Goal: Submit feedback/report problem

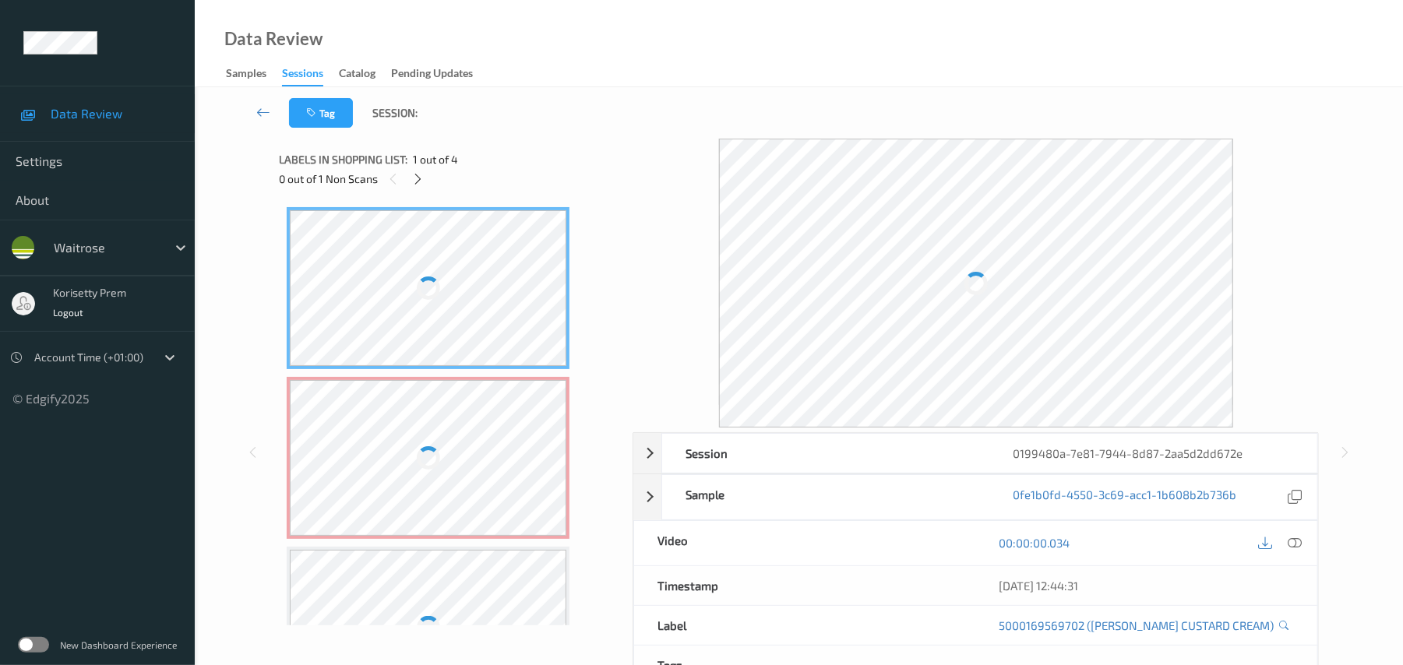
click at [650, 104] on div "Tag Session:" at bounding box center [799, 112] width 1144 height 51
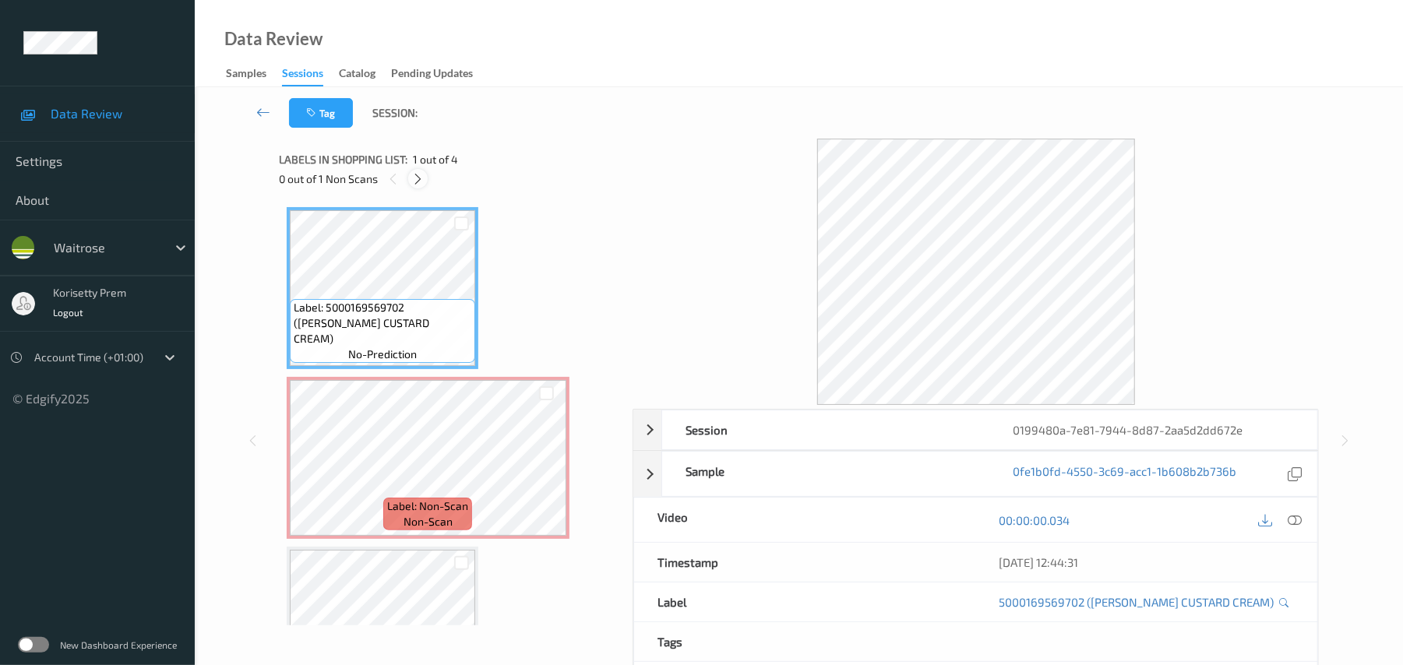
click at [418, 181] on icon at bounding box center [417, 179] width 13 height 14
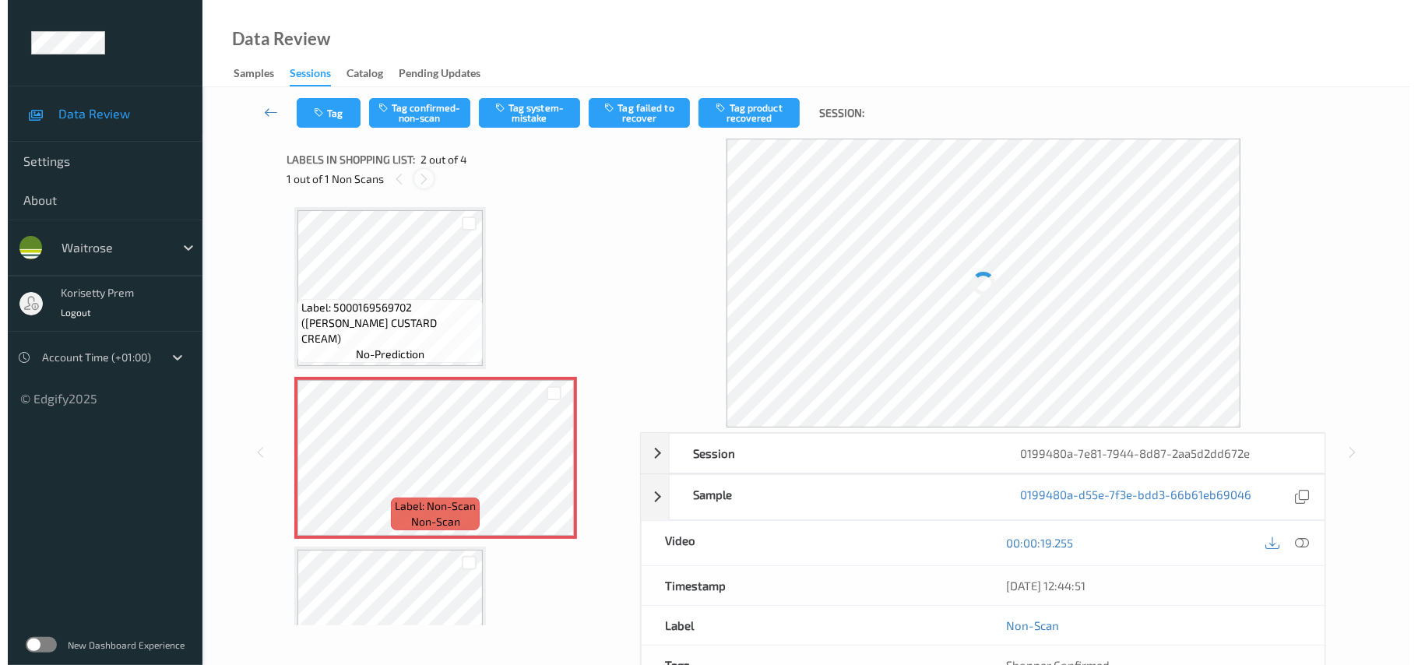
scroll to position [8, 0]
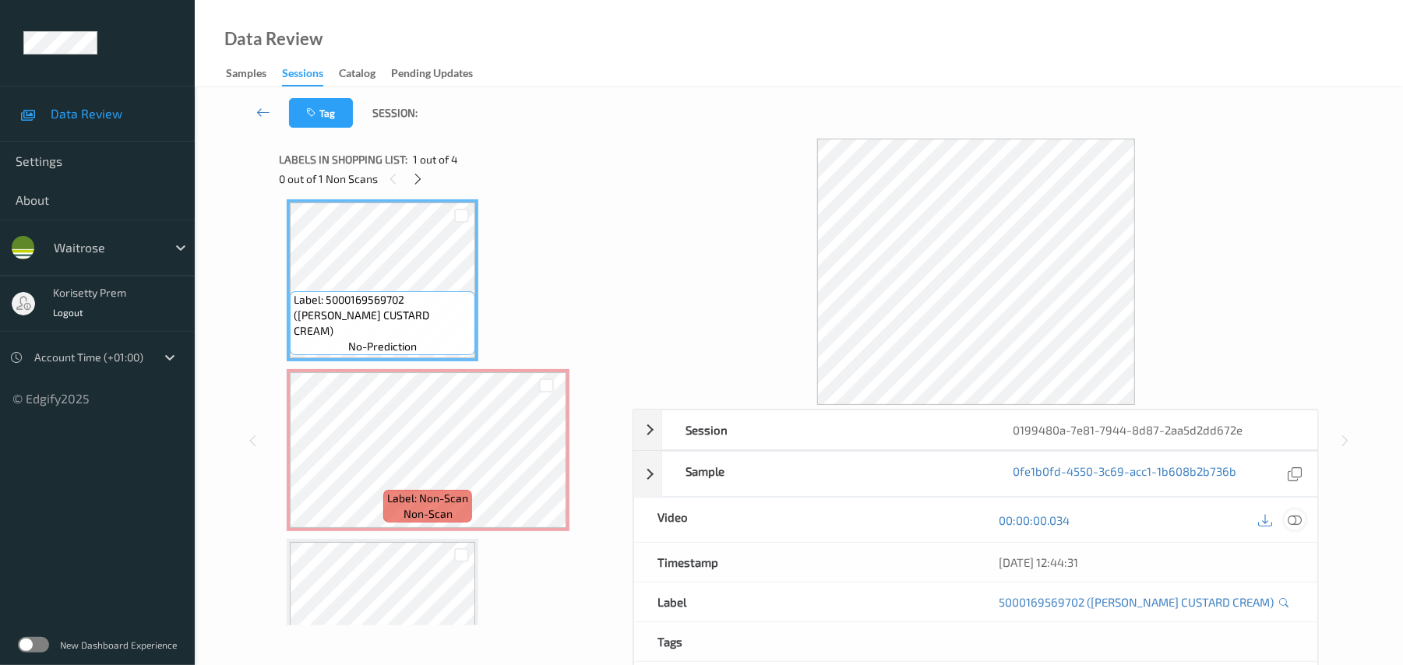
click at [1288, 515] on icon at bounding box center [1295, 520] width 14 height 14
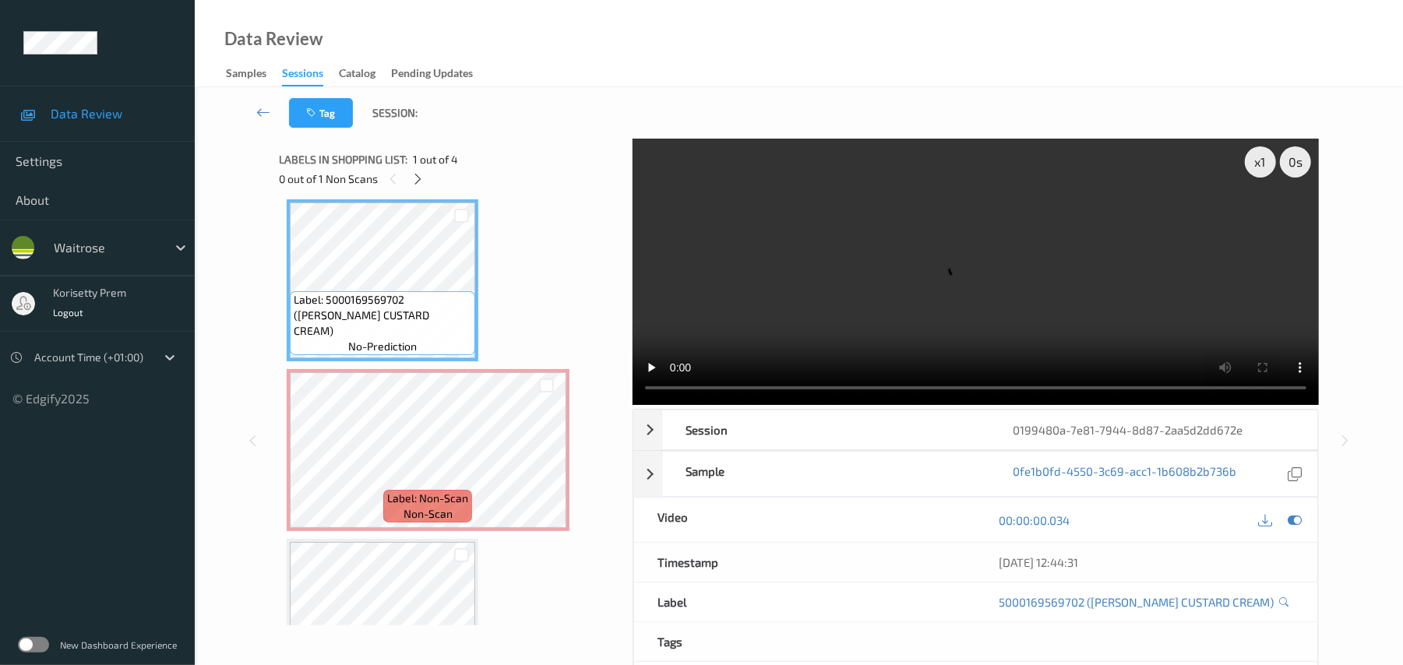
click at [930, 278] on video at bounding box center [975, 272] width 686 height 266
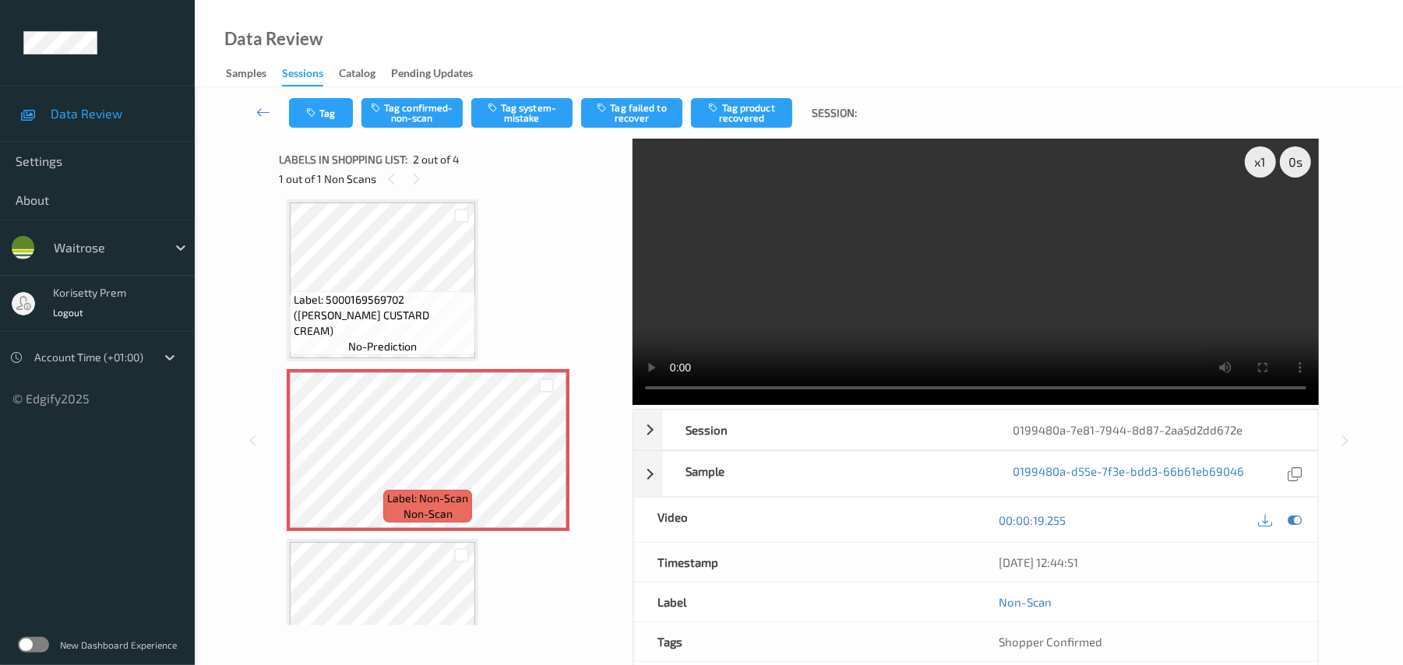
click at [928, 251] on video at bounding box center [975, 272] width 686 height 266
click at [537, 114] on button "Tag system-mistake" at bounding box center [521, 113] width 101 height 30
click at [522, 120] on button "Tag system-mistake" at bounding box center [521, 113] width 101 height 30
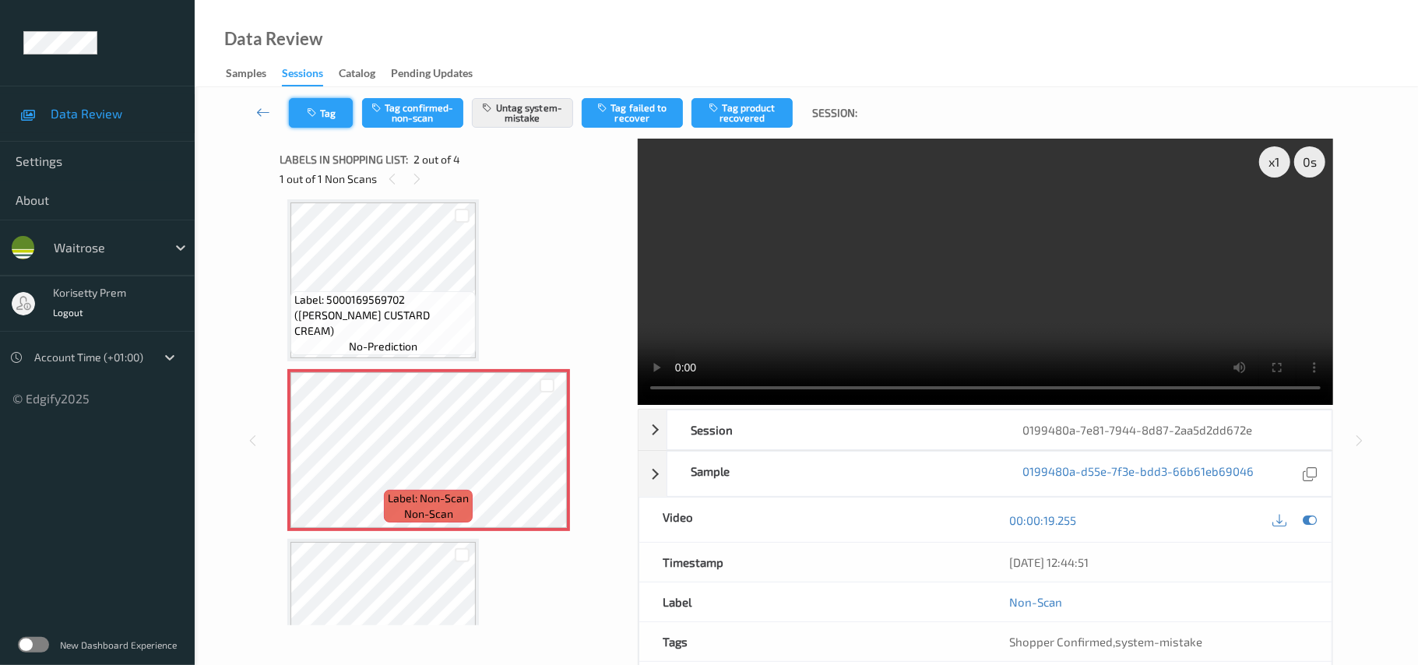
click at [329, 111] on button "Tag" at bounding box center [321, 113] width 64 height 30
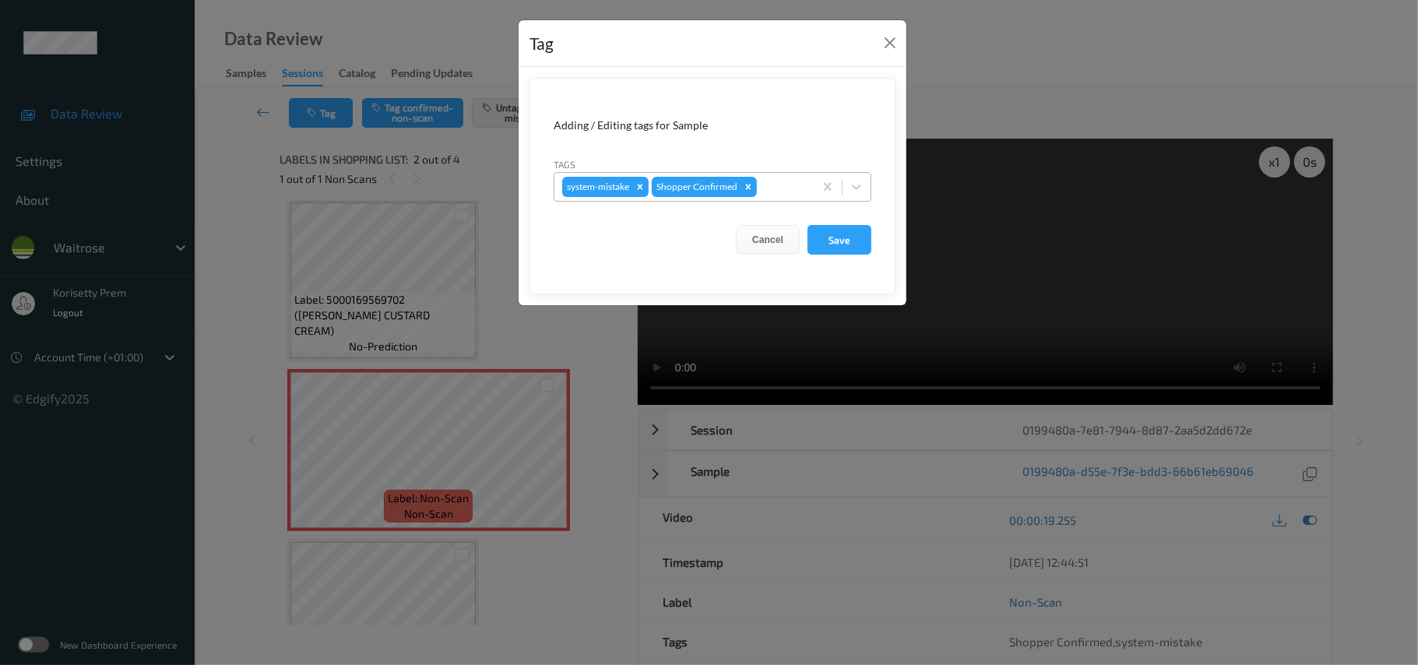
click at [761, 194] on input "text" at bounding box center [761, 187] width 2 height 16
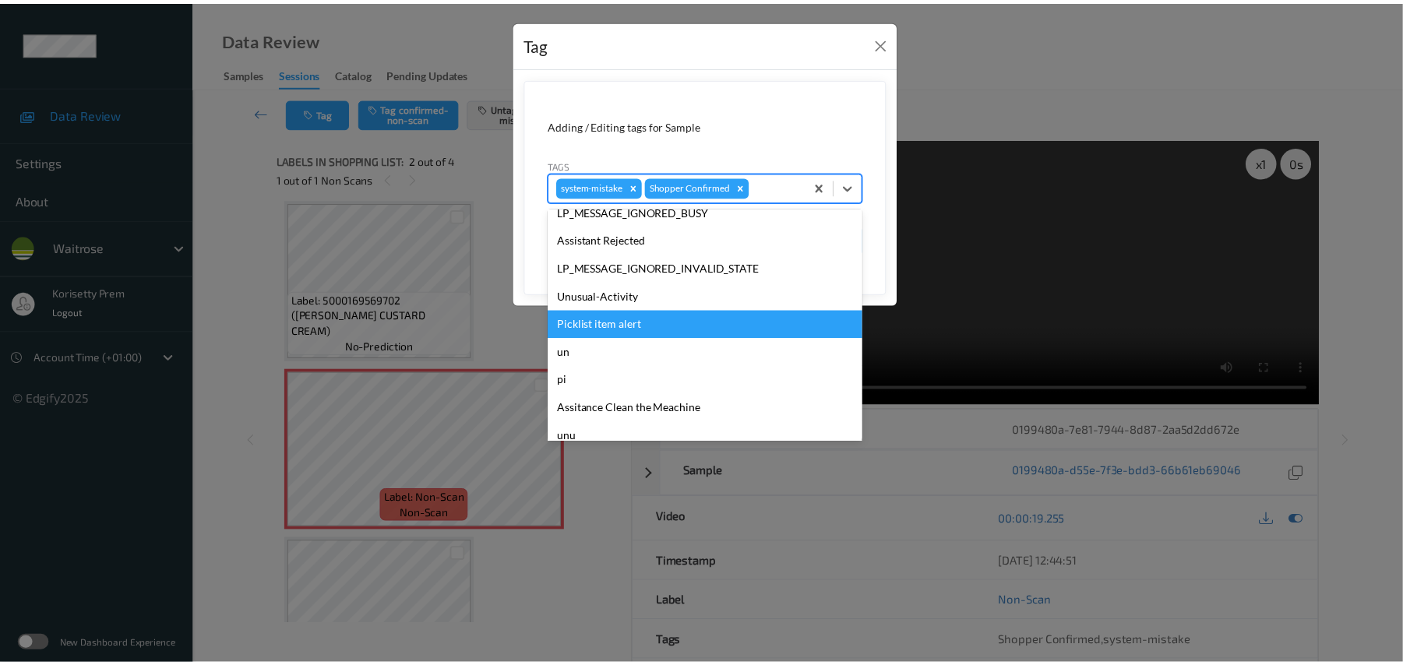
scroll to position [389, 0]
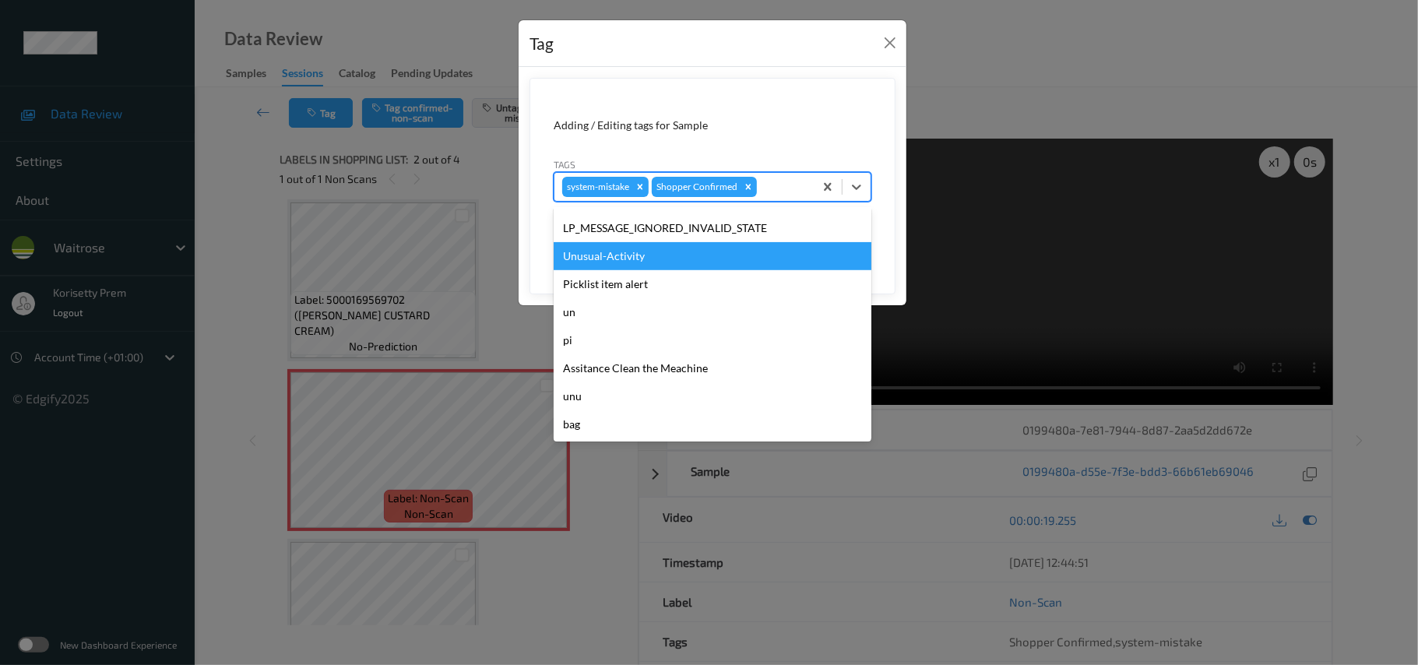
click at [606, 257] on div "Unusual-Activity" at bounding box center [713, 256] width 318 height 28
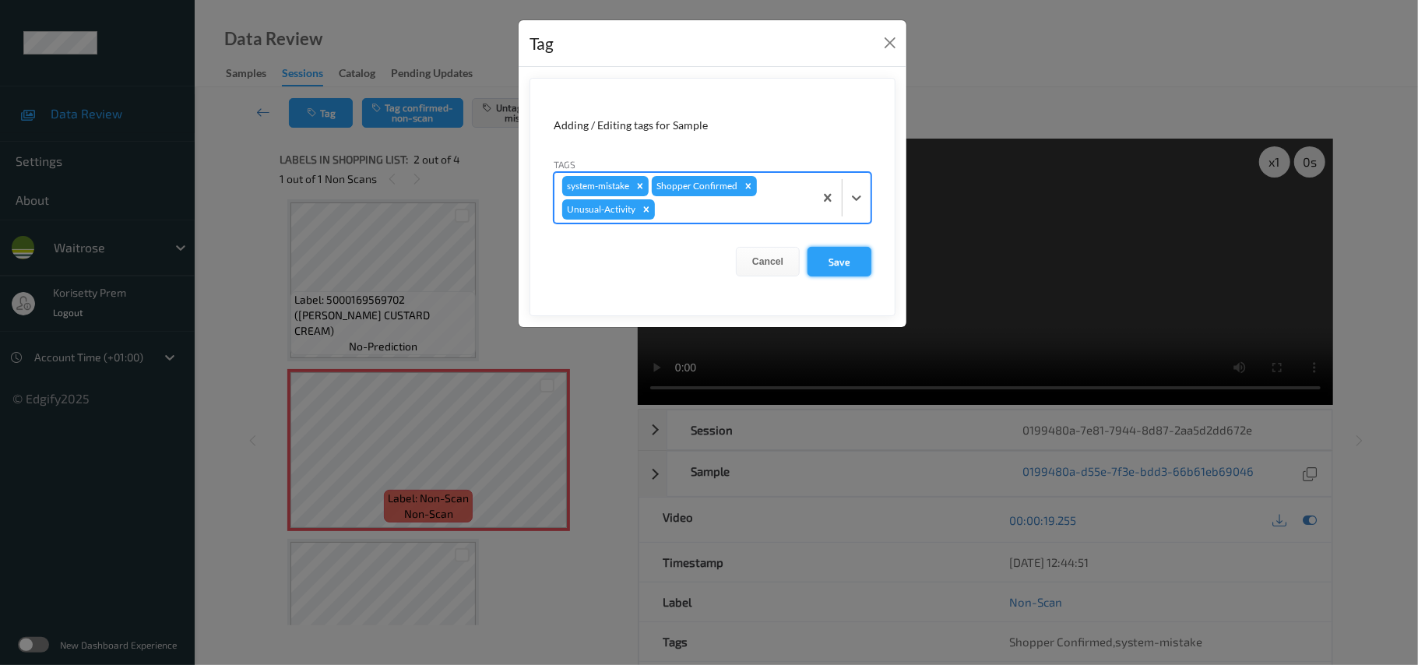
click at [837, 263] on button "Save" at bounding box center [840, 262] width 64 height 30
